Goal: Find specific page/section: Find specific page/section

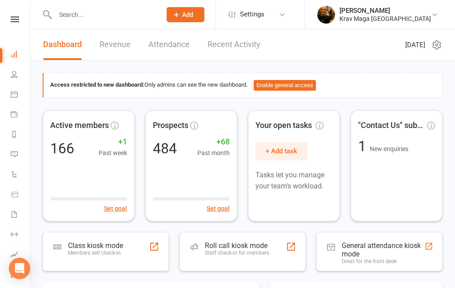
click at [63, 18] on input "text" at bounding box center [103, 14] width 103 height 12
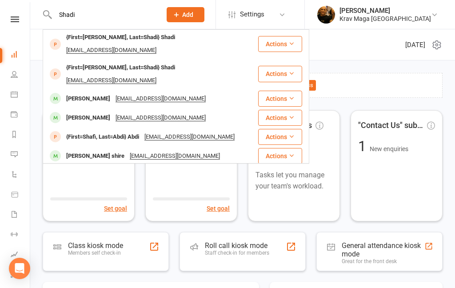
scroll to position [0, 0]
type input "Shadi"
click at [118, 37] on div "{First=Nick, Last=Shadi} Shadi" at bounding box center [120, 38] width 114 height 13
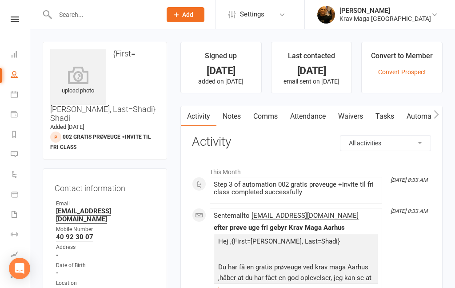
click at [13, 21] on icon at bounding box center [15, 19] width 8 height 6
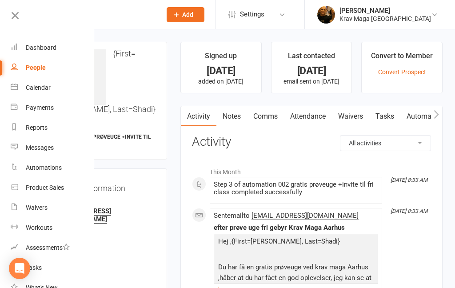
click at [32, 91] on link "Calendar" at bounding box center [53, 88] width 84 height 20
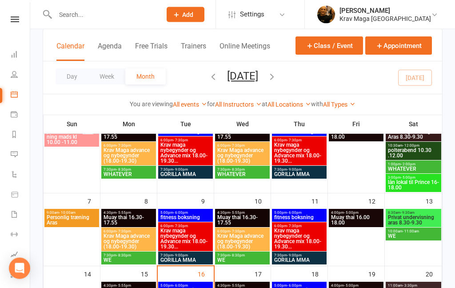
scroll to position [81, 0]
click at [302, 257] on span "GORILLA MMA" at bounding box center [299, 259] width 51 height 5
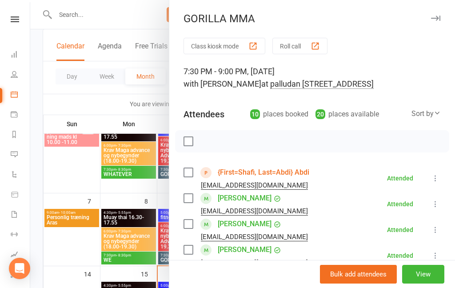
click at [277, 170] on link "{First=Shafi, Last=Abdi} Abdi" at bounding box center [263, 172] width 91 height 14
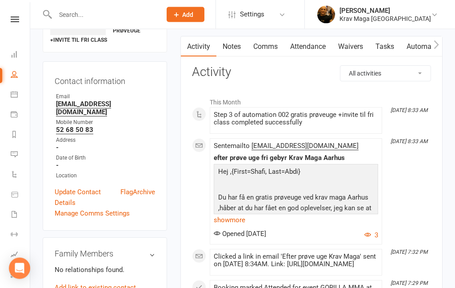
scroll to position [70, 0]
click at [232, 217] on link "show more" at bounding box center [296, 219] width 164 height 12
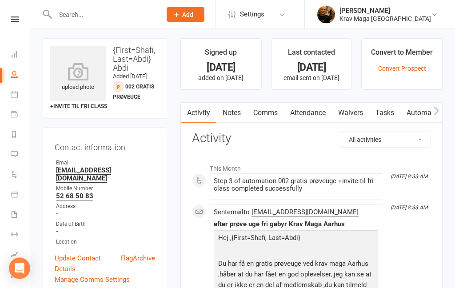
scroll to position [0, 0]
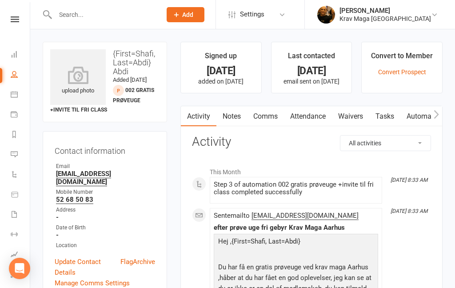
click at [19, 20] on icon at bounding box center [15, 19] width 8 height 6
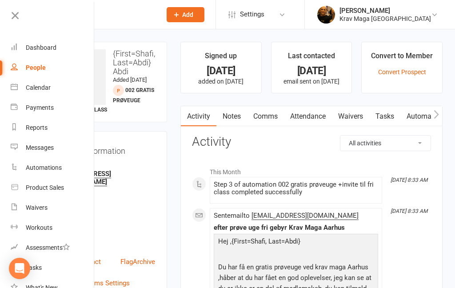
click at [39, 49] on div "Dashboard" at bounding box center [41, 47] width 31 height 7
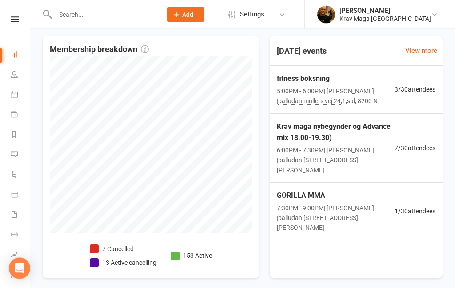
scroll to position [242, 0]
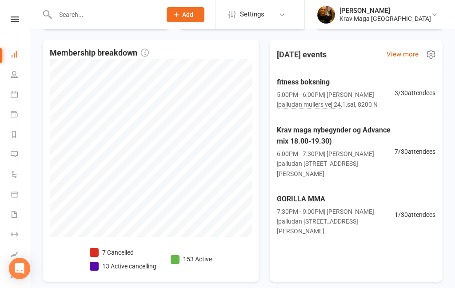
click at [361, 143] on span "Krav maga nybegynder og Advance mix 18.00-19.30)" at bounding box center [336, 135] width 118 height 23
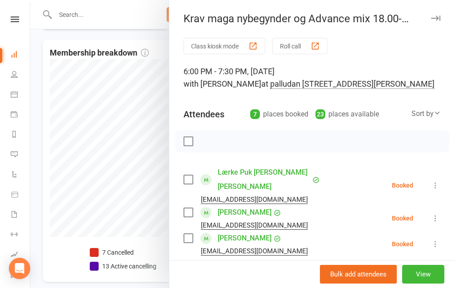
scroll to position [0, 0]
